Goal: Information Seeking & Learning: Learn about a topic

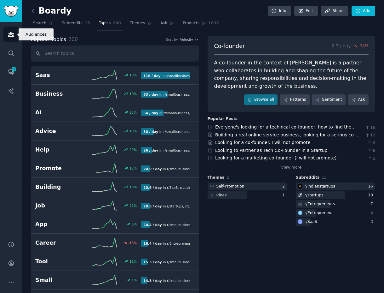
click at [13, 35] on icon "Sidebar" at bounding box center [11, 34] width 6 height 4
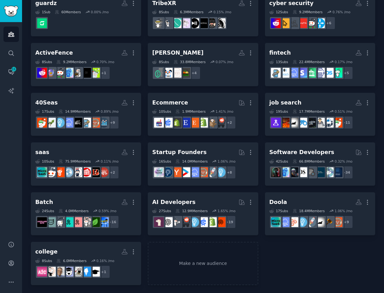
scroll to position [107, 0]
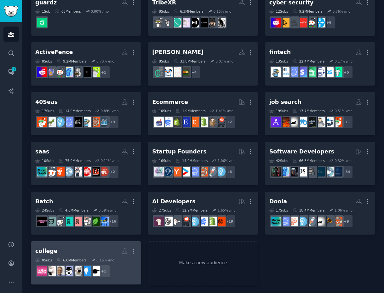
click at [98, 245] on h2 "college More" at bounding box center [86, 250] width 102 height 11
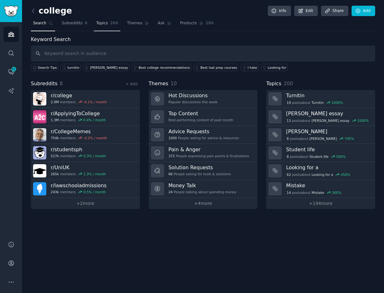
click at [108, 26] on link "Topics 200" at bounding box center [107, 24] width 26 height 13
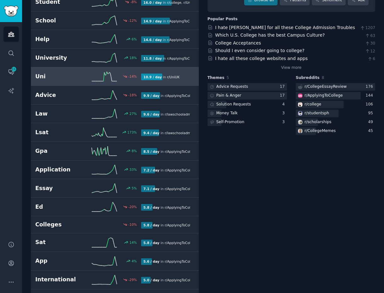
scroll to position [112, 0]
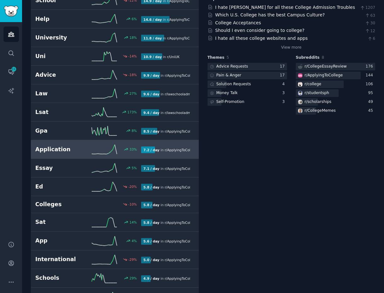
click at [64, 154] on link "Application 33 % 7.2 / day in r/ ApplyingToCollege , r/ lawschooladmissions , a…" at bounding box center [115, 149] width 168 height 19
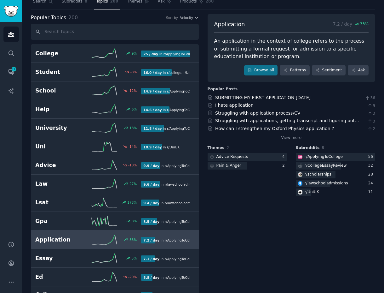
scroll to position [18, 0]
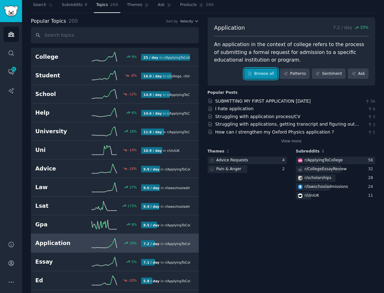
click at [271, 77] on link "Browse all" at bounding box center [261, 73] width 34 height 11
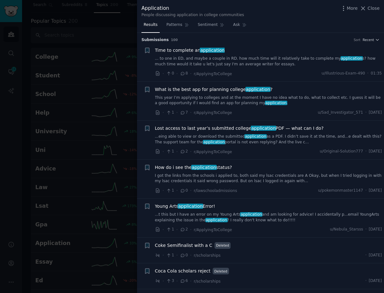
scroll to position [19, 0]
click at [84, 106] on div at bounding box center [192, 146] width 384 height 293
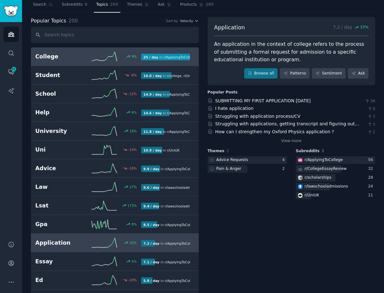
click at [70, 62] on link "College 9 % 25 / day in r/ ApplyingToCollege , r/ college , and 4 other s" at bounding box center [115, 56] width 168 height 19
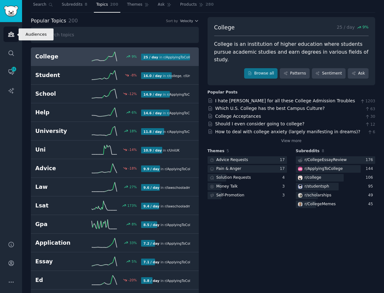
click at [12, 35] on icon "Sidebar" at bounding box center [11, 34] width 7 height 7
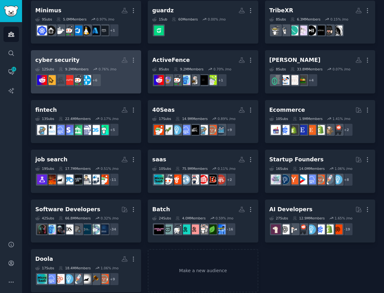
scroll to position [107, 0]
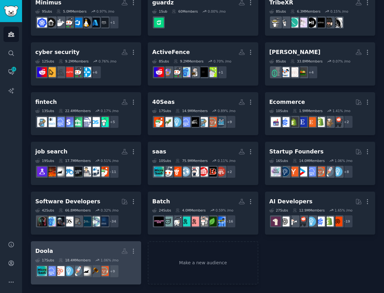
click at [70, 244] on link "Doola More 17 Sub s 18.4M Members 1.06 % /mo r/Entrepreneur + 9" at bounding box center [86, 262] width 110 height 43
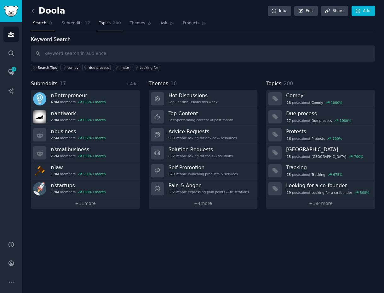
click at [105, 21] on span "Topics" at bounding box center [105, 23] width 12 height 6
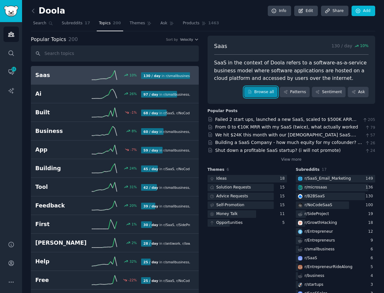
click at [264, 93] on link "Browse all" at bounding box center [261, 92] width 34 height 11
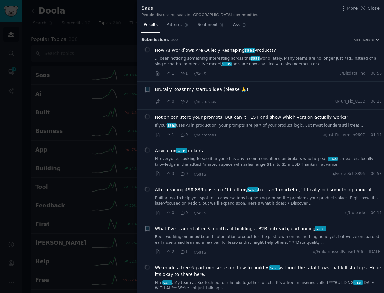
click at [119, 73] on div at bounding box center [192, 146] width 384 height 293
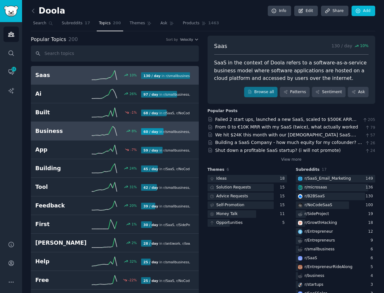
click at [58, 133] on h2 "Business" at bounding box center [61, 131] width 53 height 8
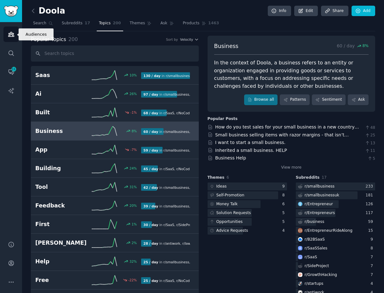
click at [9, 33] on icon "Sidebar" at bounding box center [11, 34] width 6 height 4
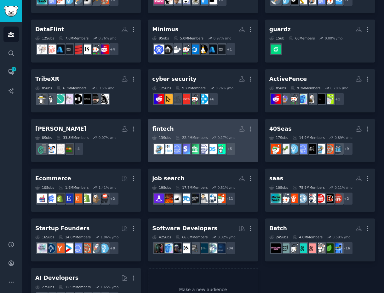
scroll to position [80, 0]
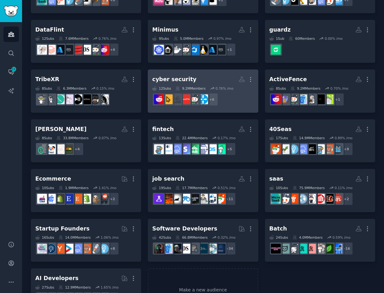
click at [211, 74] on h2 "cyber security More" at bounding box center [203, 79] width 102 height 11
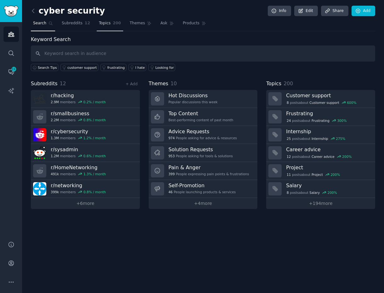
click at [104, 25] on span "Topics" at bounding box center [105, 23] width 12 height 6
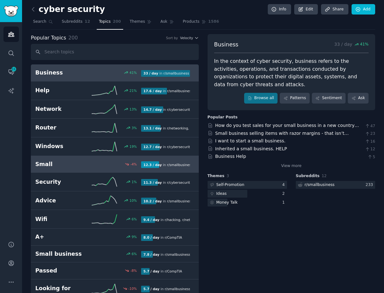
scroll to position [2, 0]
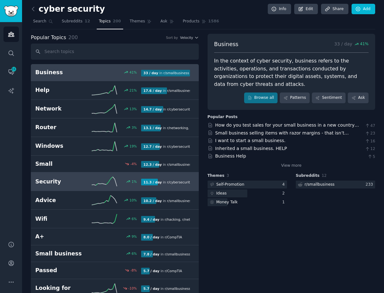
click at [63, 187] on link "Security 1 % 11.3 / day in r/ cybersecurity , r/ sysadmin , and 8 other s" at bounding box center [115, 181] width 168 height 19
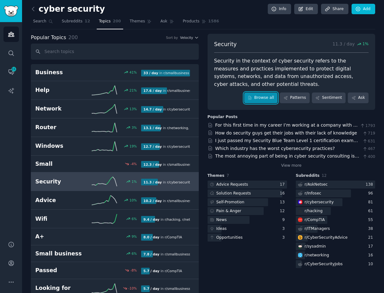
click at [258, 96] on link "Browse all" at bounding box center [261, 97] width 34 height 11
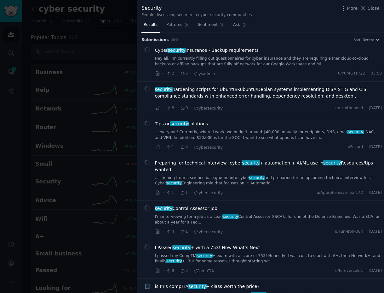
click at [87, 74] on div at bounding box center [192, 146] width 384 height 293
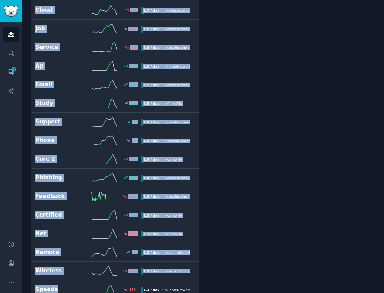
drag, startPoint x: 27, startPoint y: 63, endPoint x: 73, endPoint y: 292, distance: 233.5
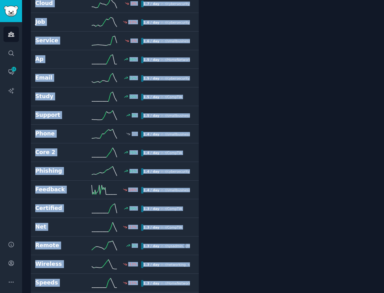
copy div "Business 41 % 33 / day in r/ smallbusiness Help 21 % 17.6 / day in r/ smallbusi…"
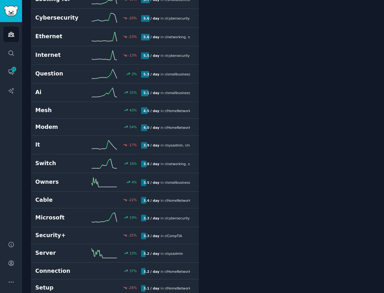
scroll to position [0, 0]
